Goal: Navigation & Orientation: Find specific page/section

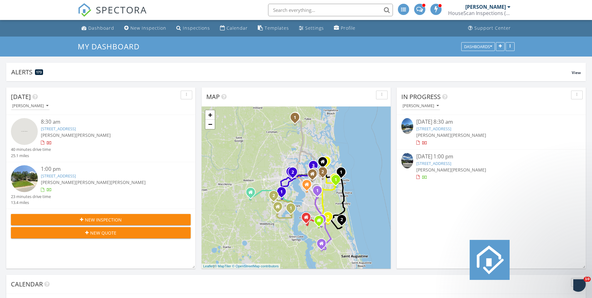
scroll to position [515, 602]
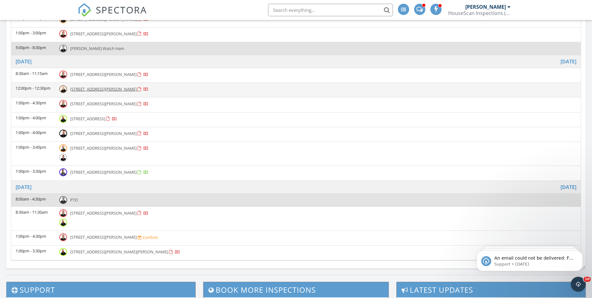
scroll to position [798, 0]
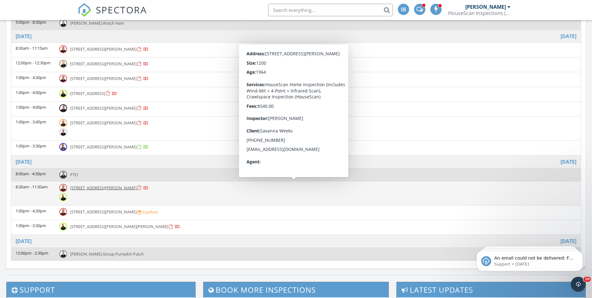
click at [109, 189] on span "3750 Randall Rd, Green Cove Springs 32043" at bounding box center [103, 188] width 66 height 6
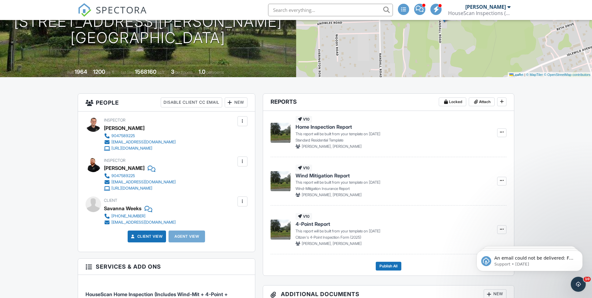
scroll to position [31, 0]
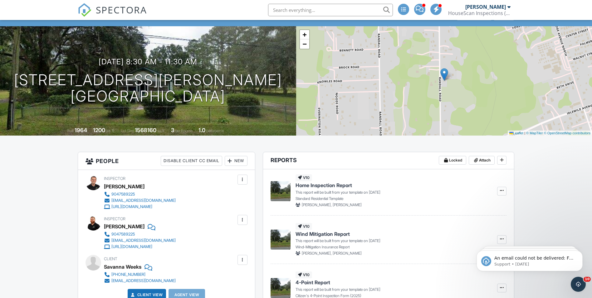
click at [122, 13] on span "SPECTORA" at bounding box center [121, 9] width 51 height 13
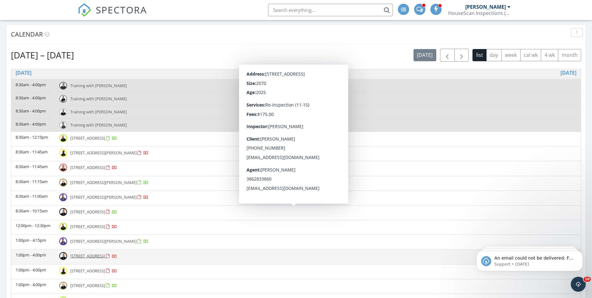
scroll to position [406, 0]
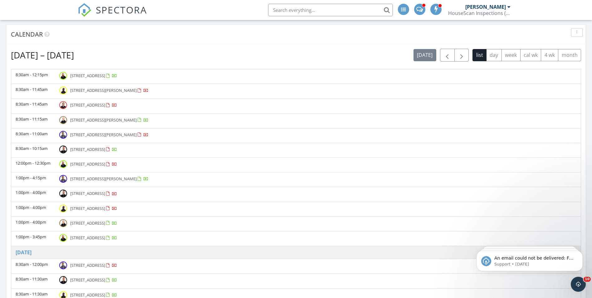
click at [121, 13] on span "SPECTORA" at bounding box center [121, 9] width 51 height 13
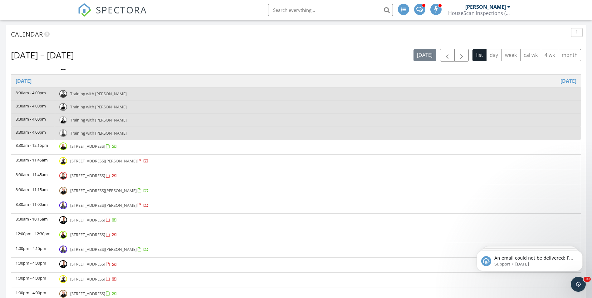
scroll to position [281, 0]
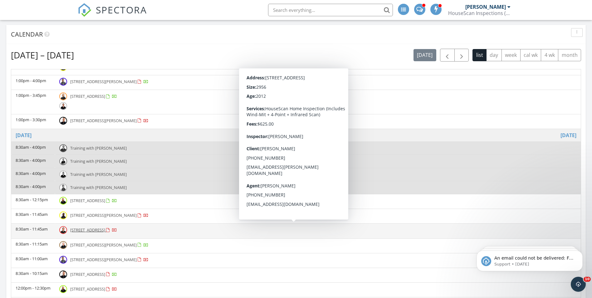
click at [47, 230] on td "8:30am - 11:45am" at bounding box center [33, 230] width 44 height 15
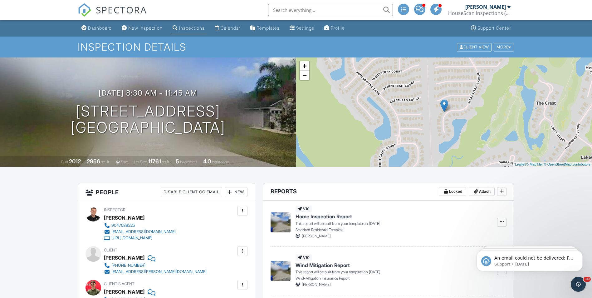
click at [118, 12] on span "SPECTORA" at bounding box center [121, 9] width 51 height 13
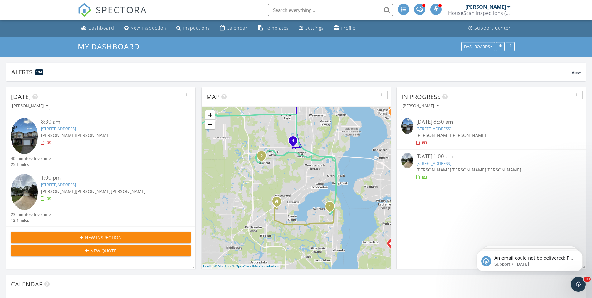
click at [118, 10] on span "SPECTORA" at bounding box center [121, 9] width 51 height 13
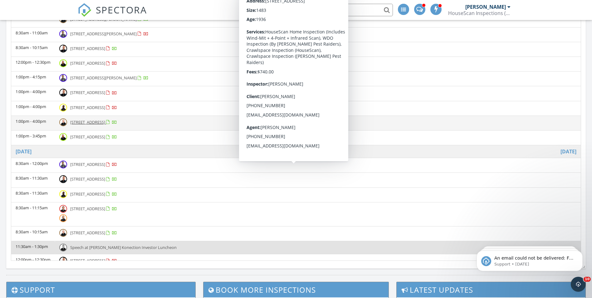
scroll to position [406, 0]
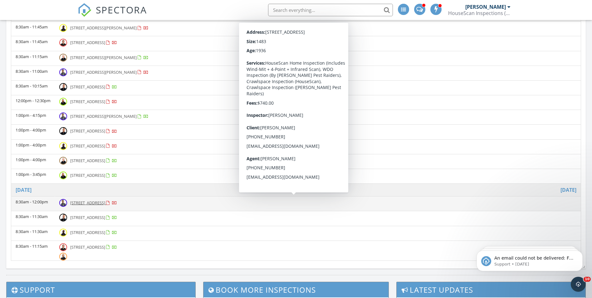
click at [105, 201] on span "[STREET_ADDRESS]" at bounding box center [87, 203] width 35 height 6
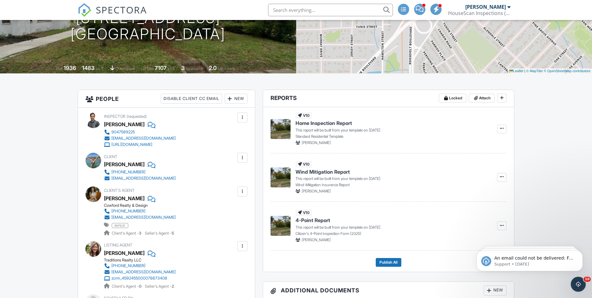
scroll to position [94, 0]
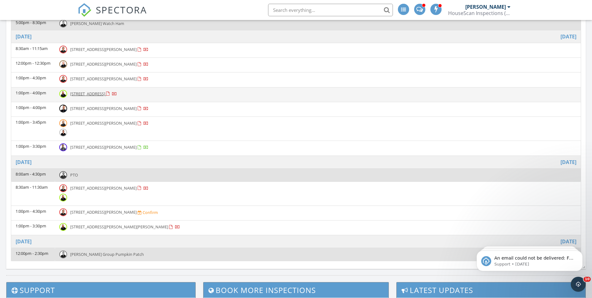
scroll to position [250, 0]
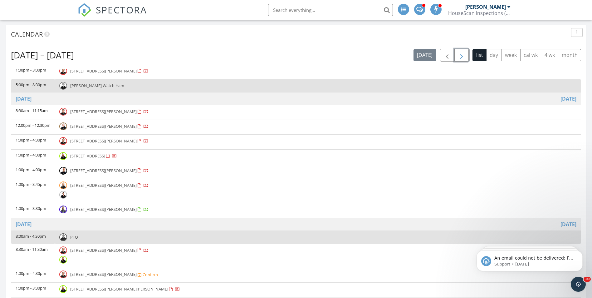
click at [467, 57] on button "button" at bounding box center [461, 55] width 15 height 13
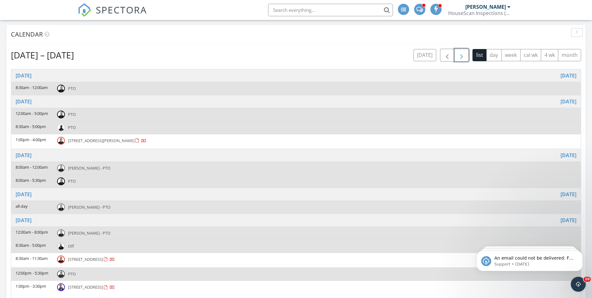
scroll to position [281, 0]
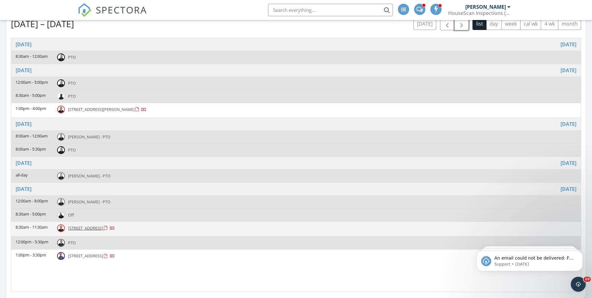
click at [103, 230] on span "364 Archstone Wy, St. Augustine 32092" at bounding box center [85, 228] width 35 height 6
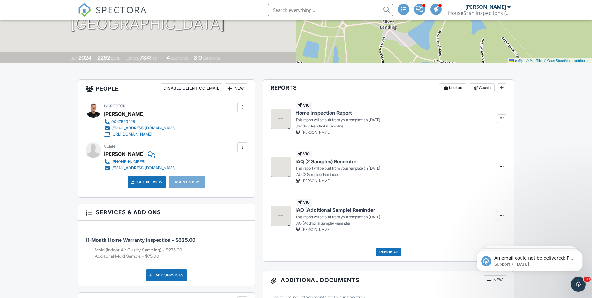
scroll to position [31, 0]
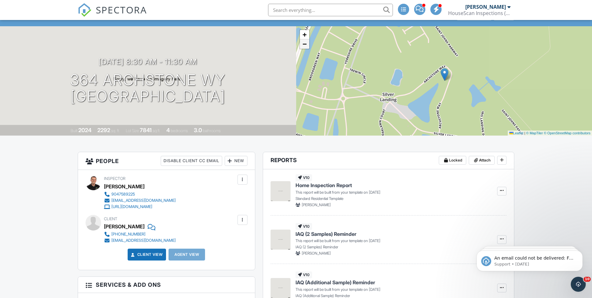
click at [306, 41] on span "−" at bounding box center [304, 44] width 4 height 8
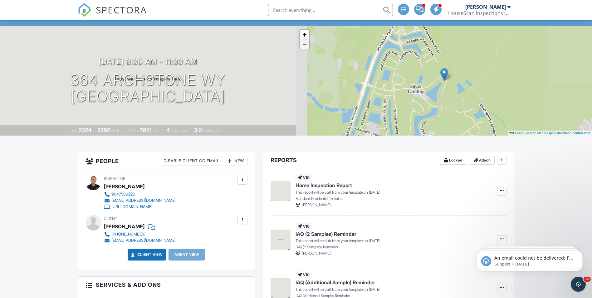
click at [306, 41] on span "−" at bounding box center [304, 44] width 4 height 8
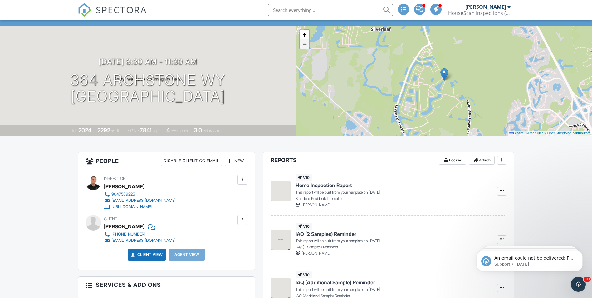
click at [306, 41] on span "−" at bounding box center [304, 44] width 4 height 8
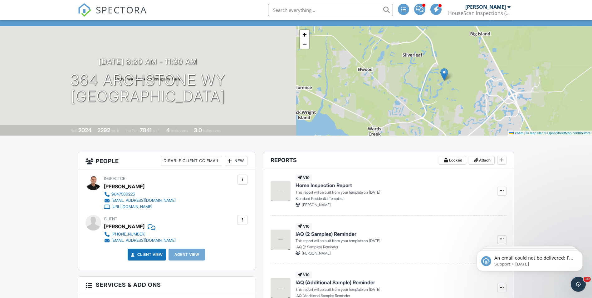
click at [116, 14] on span "SPECTORA" at bounding box center [121, 9] width 51 height 13
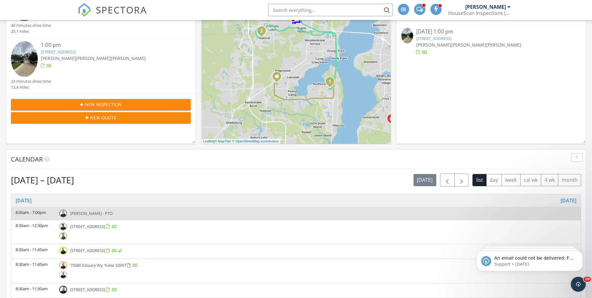
scroll to position [250, 0]
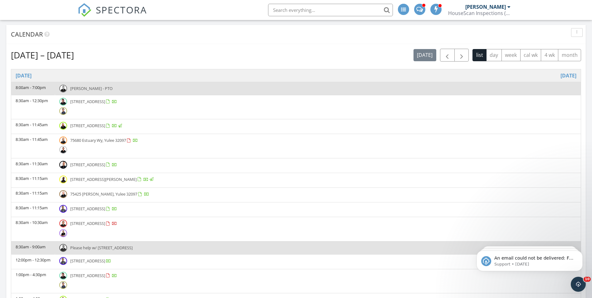
click at [115, 11] on span "SPECTORA" at bounding box center [121, 9] width 51 height 13
